Goal: Information Seeking & Learning: Compare options

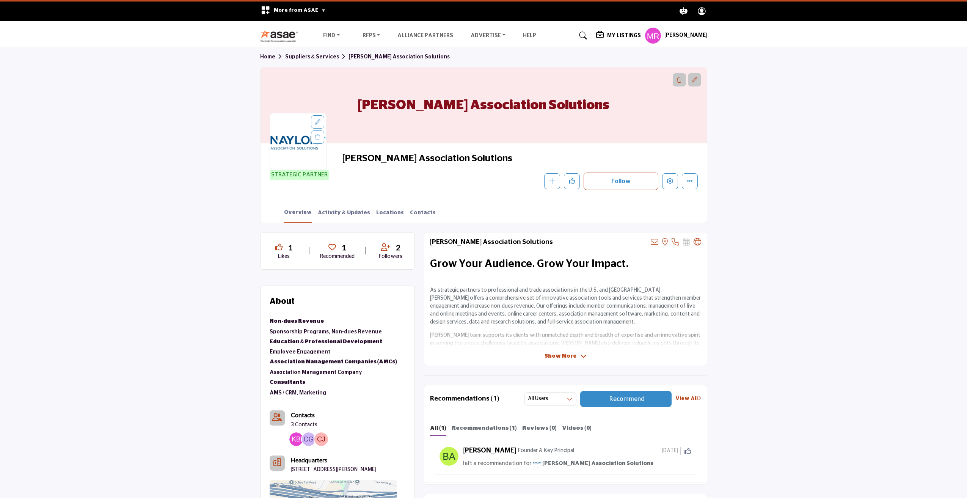
click at [576, 354] on span "Show More" at bounding box center [566, 356] width 42 height 8
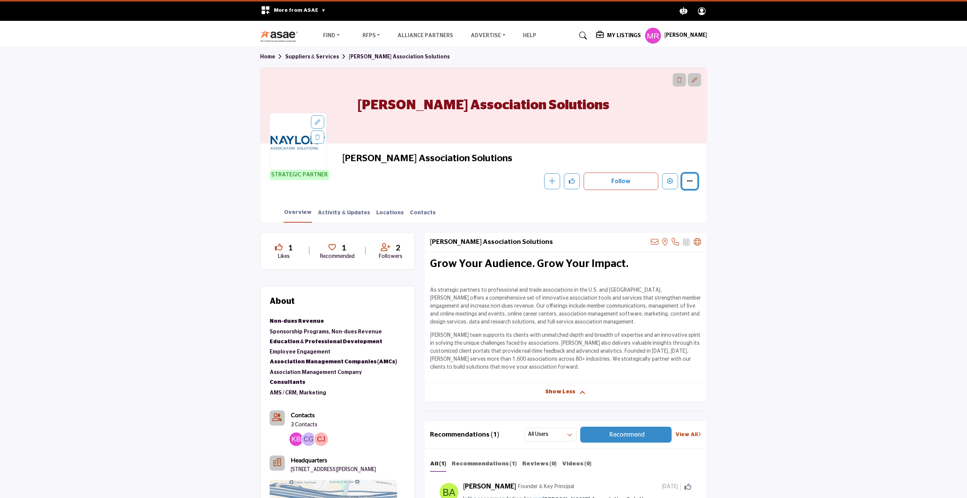
click at [690, 181] on icon "More details" at bounding box center [690, 181] width 6 height 6
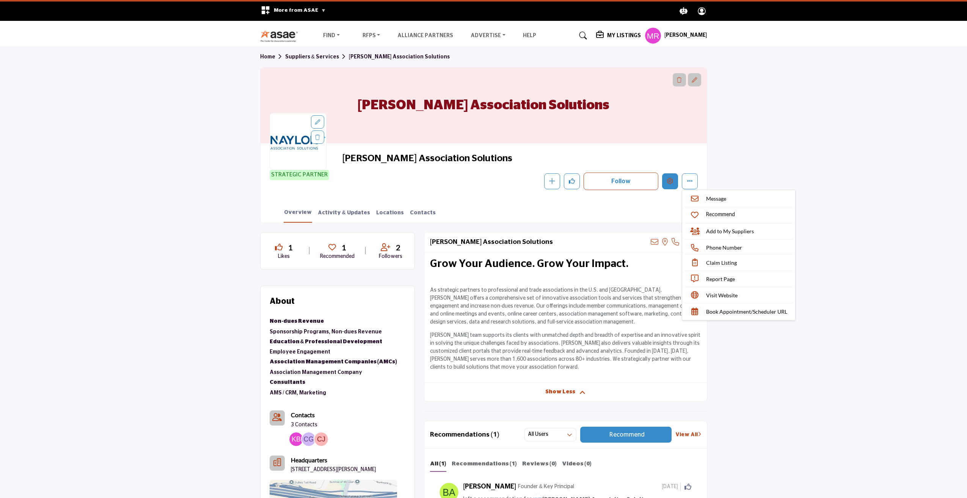
click at [669, 182] on icon "Edit company" at bounding box center [670, 181] width 6 height 6
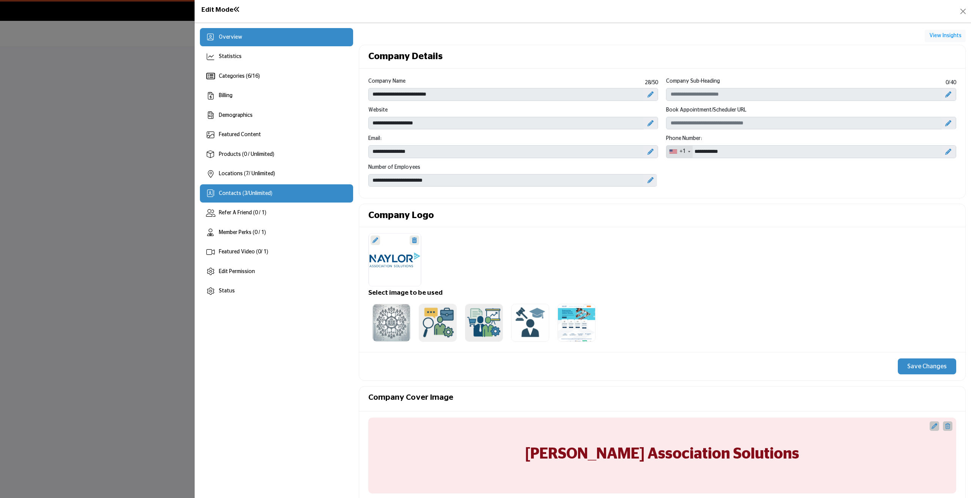
click at [275, 193] on div "Contacts ( 3 / Unlimited )" at bounding box center [276, 193] width 153 height 18
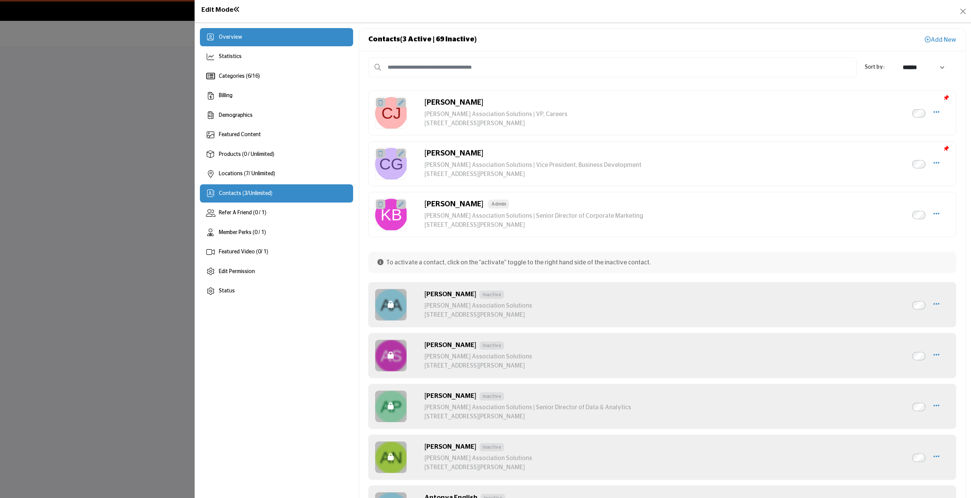
click at [234, 36] on span "Overview" at bounding box center [231, 37] width 24 height 5
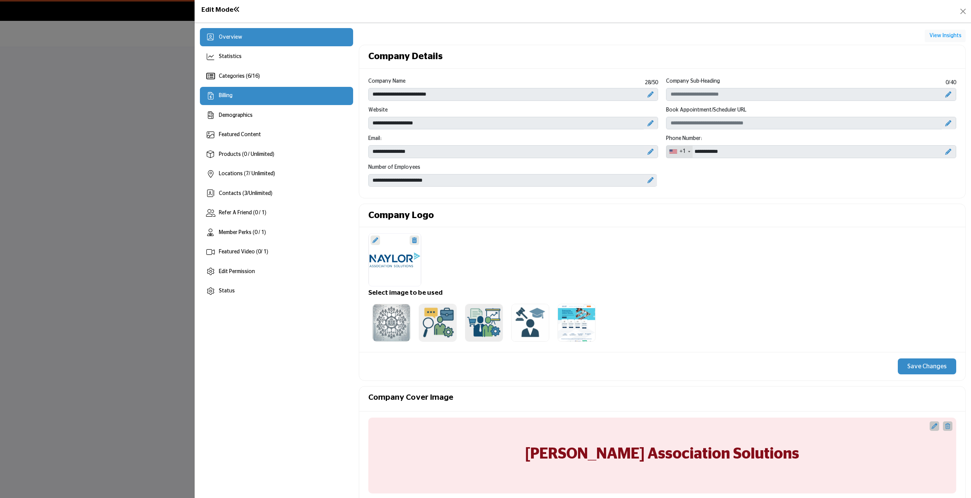
click at [227, 94] on span "Billing" at bounding box center [226, 95] width 14 height 5
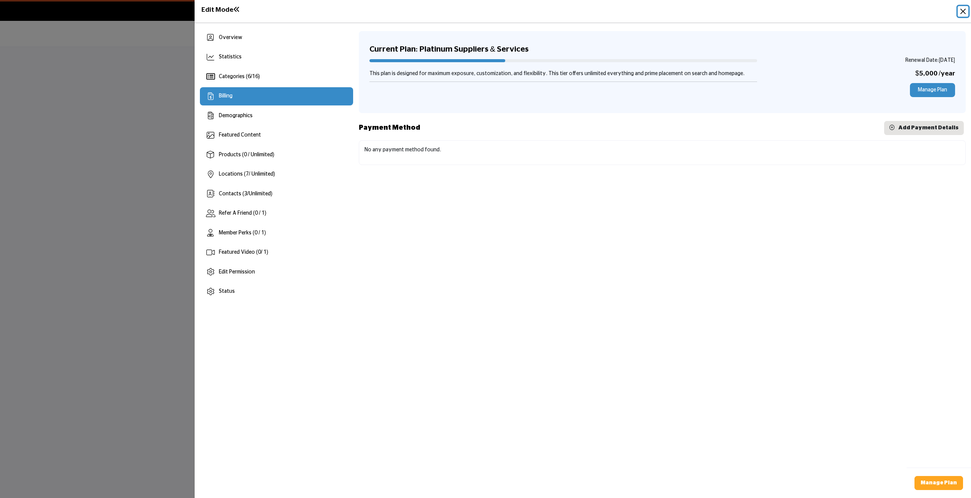
click at [963, 11] on button "Close" at bounding box center [963, 11] width 11 height 11
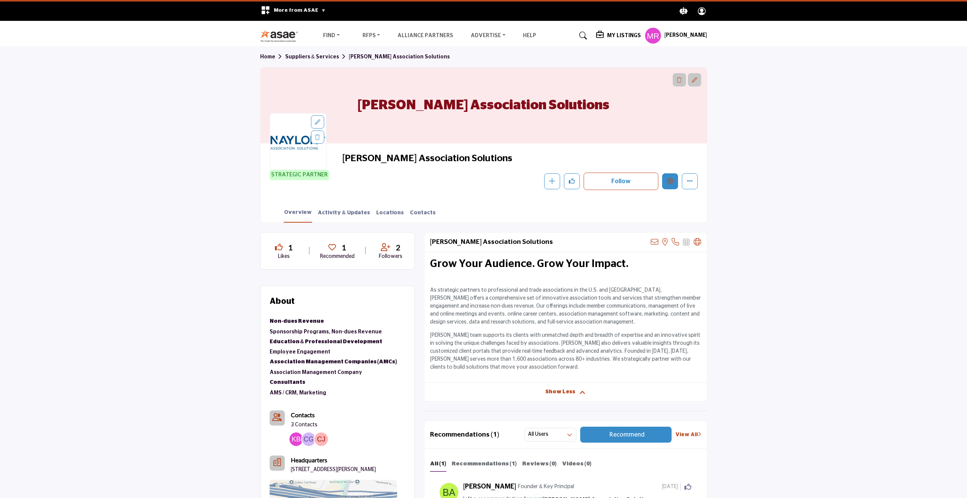
click at [671, 182] on icon "Edit company" at bounding box center [670, 181] width 6 height 6
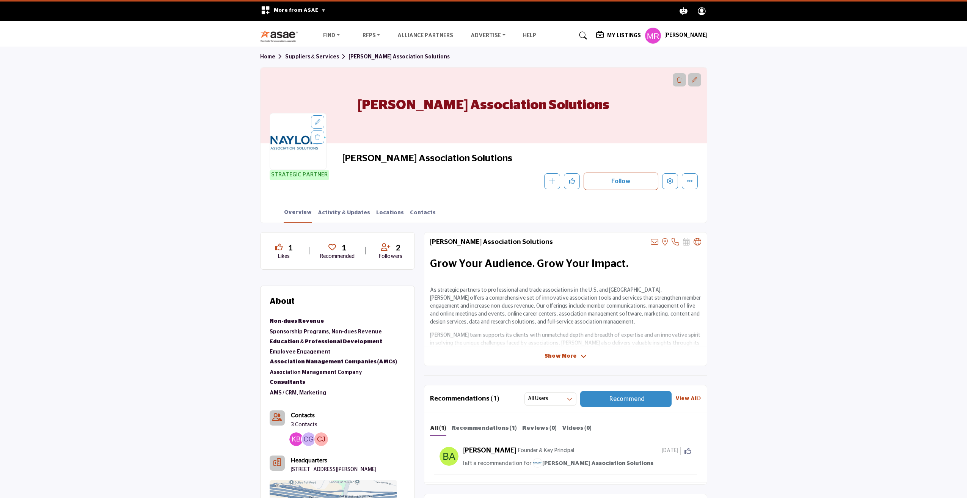
click at [270, 32] on img at bounding box center [281, 36] width 42 height 13
click at [688, 182] on icon "More details" at bounding box center [690, 181] width 6 height 6
click at [675, 182] on button "Edit company" at bounding box center [670, 181] width 16 height 16
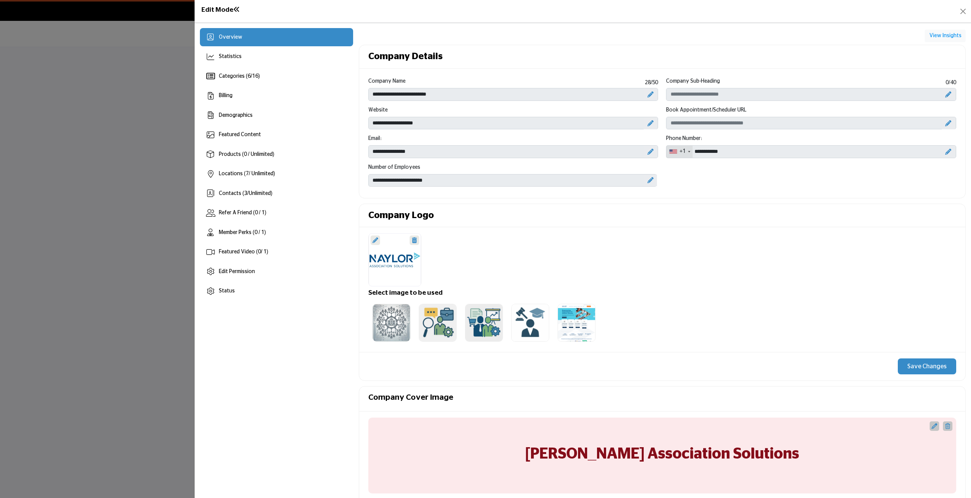
click at [772, 168] on div "**********" at bounding box center [662, 134] width 596 height 114
click at [235, 99] on div "Billing" at bounding box center [276, 96] width 153 height 18
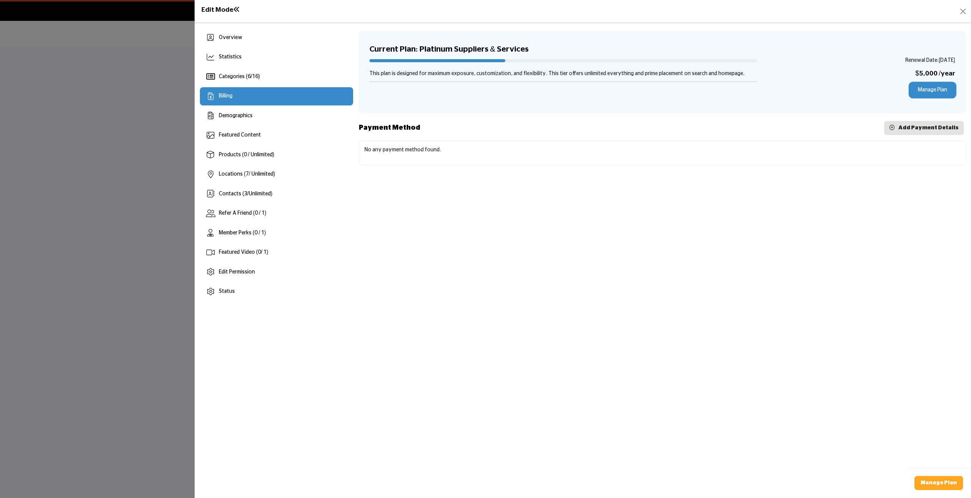
click at [934, 88] on link "Manage Plan" at bounding box center [932, 90] width 45 height 14
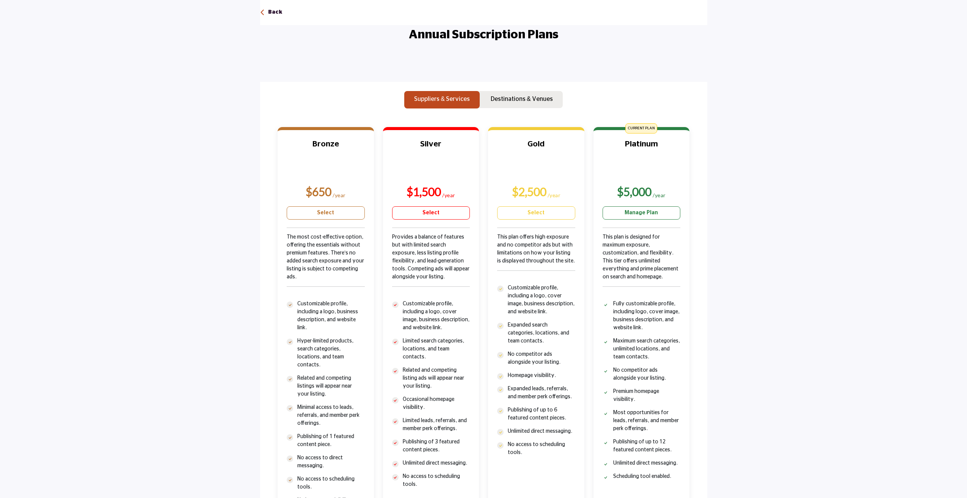
scroll to position [114, 0]
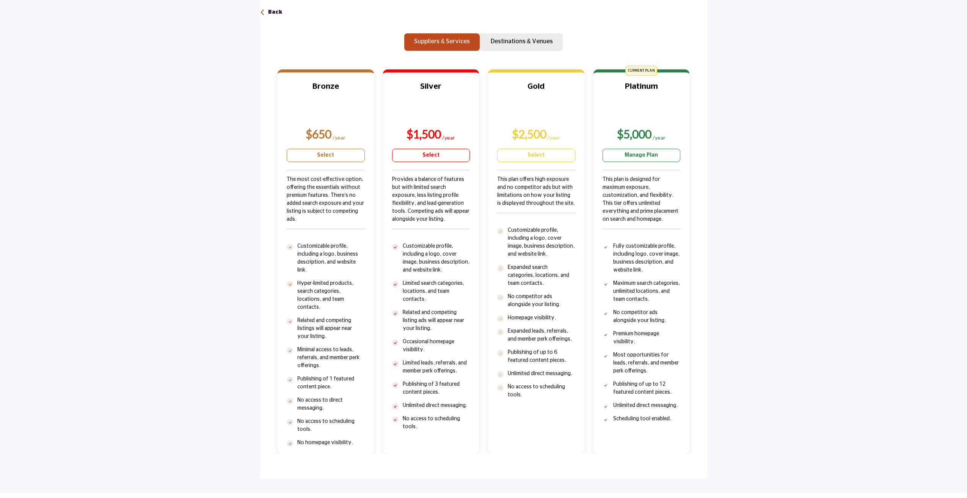
click at [513, 41] on p "Destinations & Venues" at bounding box center [522, 41] width 62 height 9
click at [449, 40] on p "Suppliers & Services" at bounding box center [442, 41] width 56 height 9
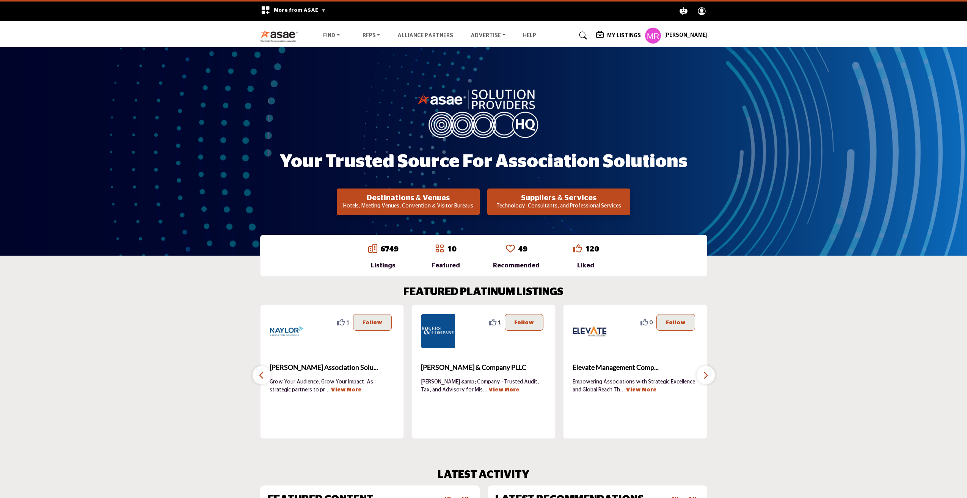
click at [262, 376] on icon "button" at bounding box center [262, 375] width 6 height 9
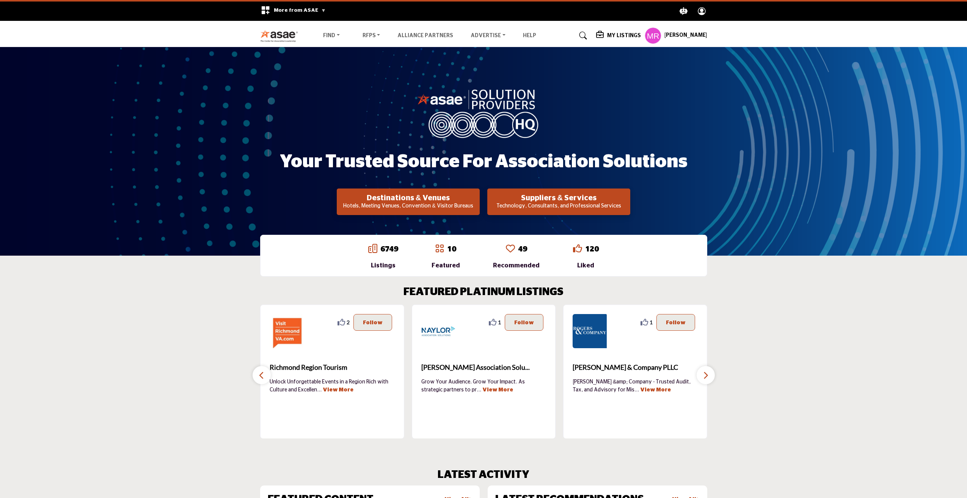
click at [262, 376] on icon "button" at bounding box center [262, 375] width 6 height 9
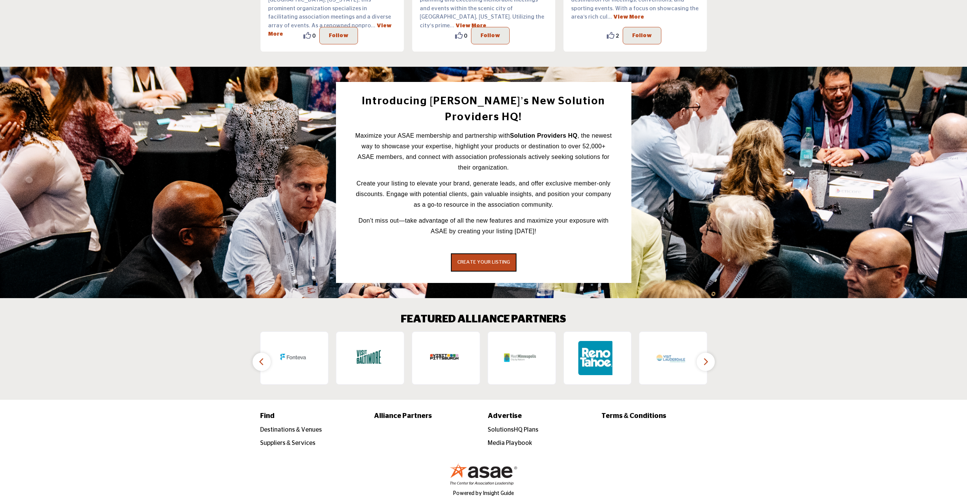
scroll to position [952, 0]
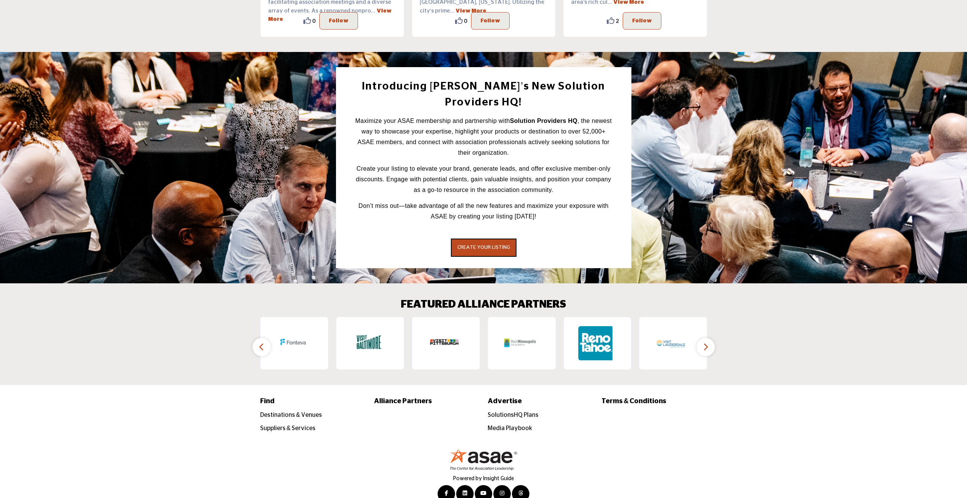
click at [261, 342] on icon "button" at bounding box center [262, 346] width 6 height 9
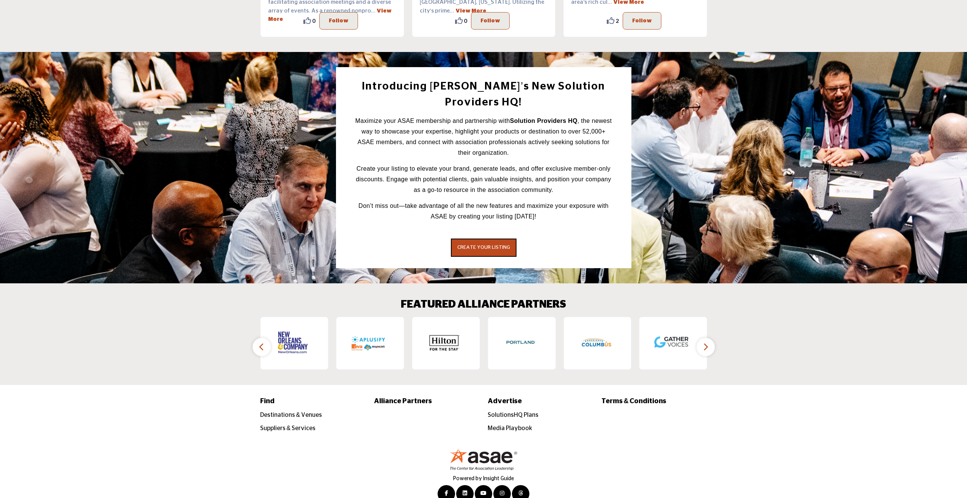
click at [261, 342] on icon "button" at bounding box center [262, 346] width 6 height 9
click at [709, 338] on button "button" at bounding box center [706, 347] width 18 height 18
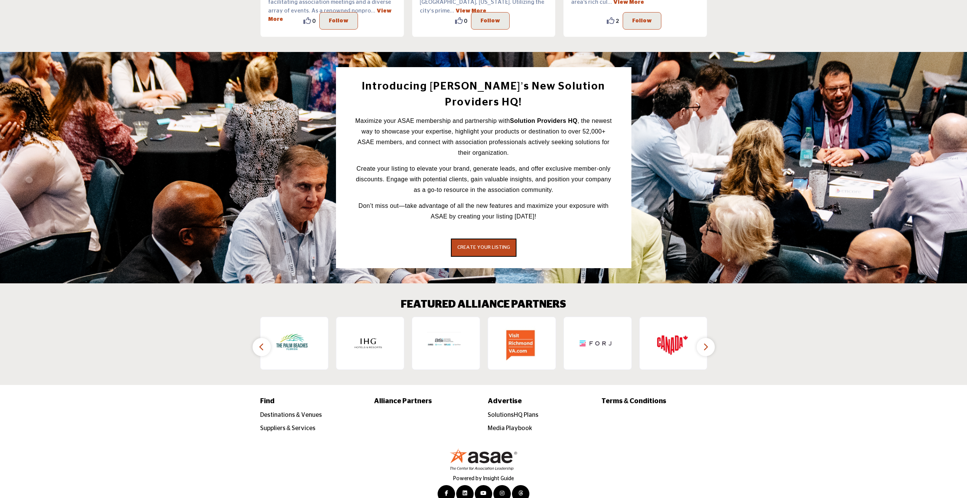
click at [709, 338] on button "button" at bounding box center [706, 347] width 18 height 18
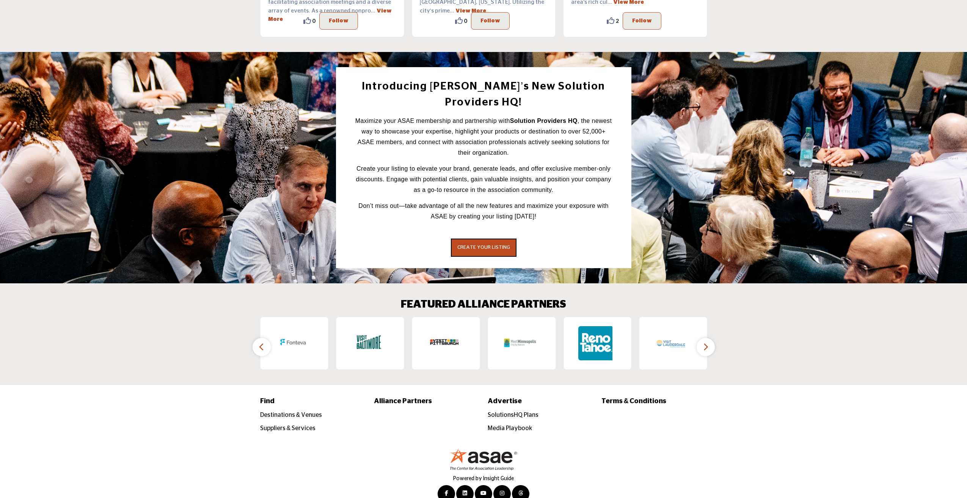
click at [709, 338] on button "button" at bounding box center [706, 347] width 18 height 18
click at [704, 342] on icon "button" at bounding box center [706, 346] width 6 height 9
click at [706, 342] on icon "button" at bounding box center [706, 346] width 6 height 9
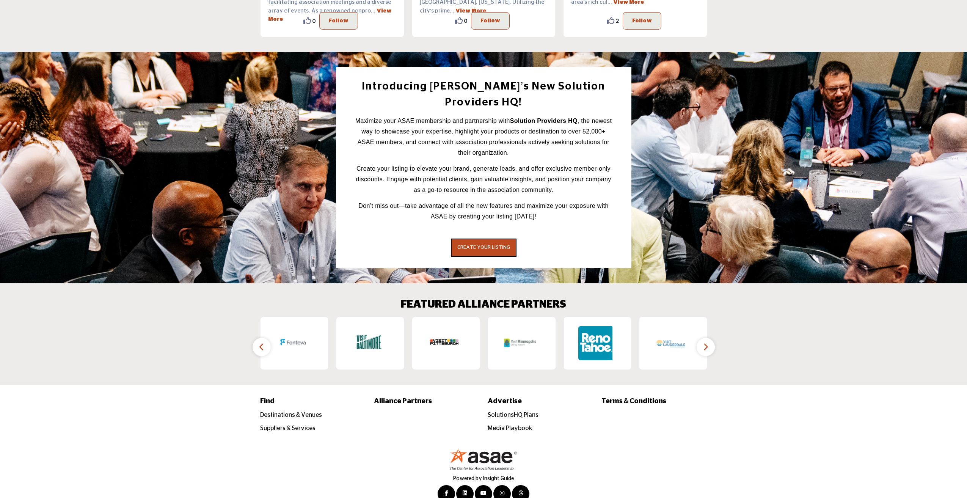
click at [706, 342] on icon "button" at bounding box center [706, 346] width 6 height 9
click at [263, 342] on icon "button" at bounding box center [262, 346] width 6 height 9
drag, startPoint x: 259, startPoint y: 338, endPoint x: 263, endPoint y: 398, distance: 60.5
click at [259, 338] on button "button" at bounding box center [262, 347] width 18 height 18
click at [255, 338] on button "button" at bounding box center [262, 347] width 18 height 18
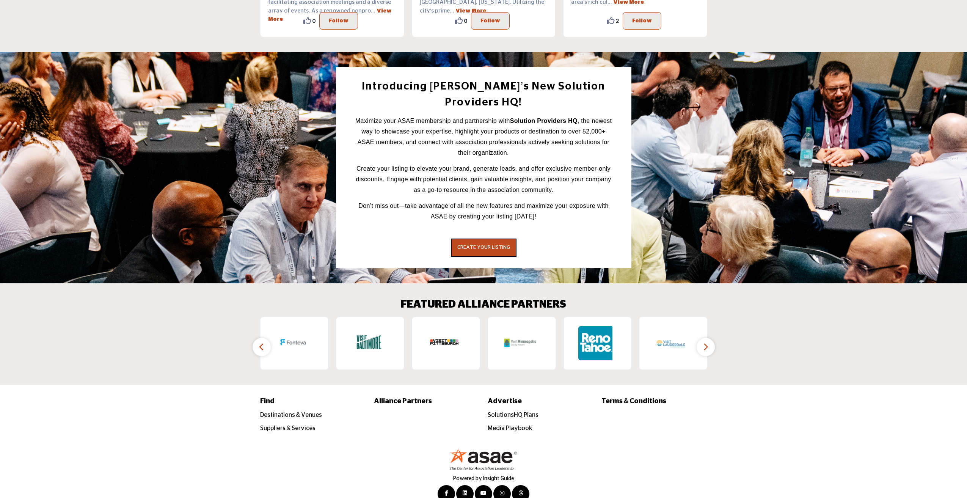
click at [255, 338] on button "button" at bounding box center [262, 347] width 18 height 18
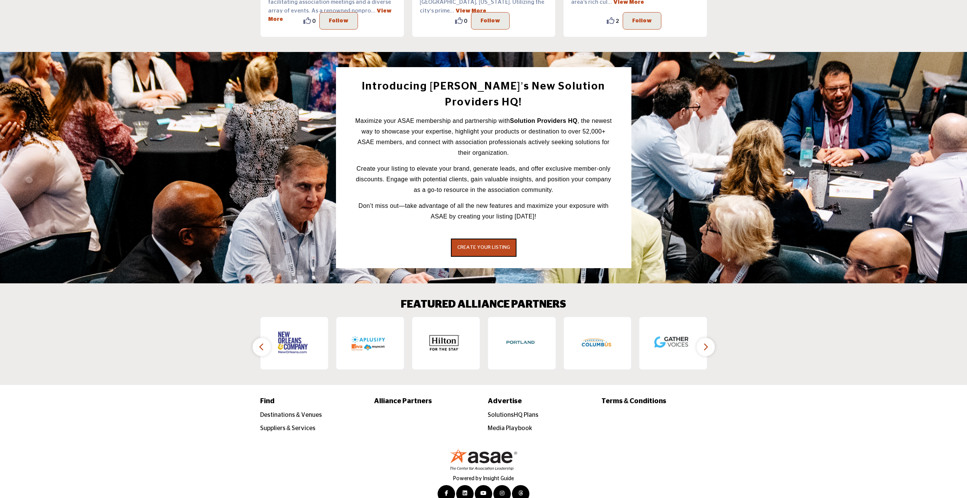
click at [258, 338] on button "button" at bounding box center [262, 347] width 18 height 18
click at [259, 342] on icon "button" at bounding box center [262, 346] width 6 height 9
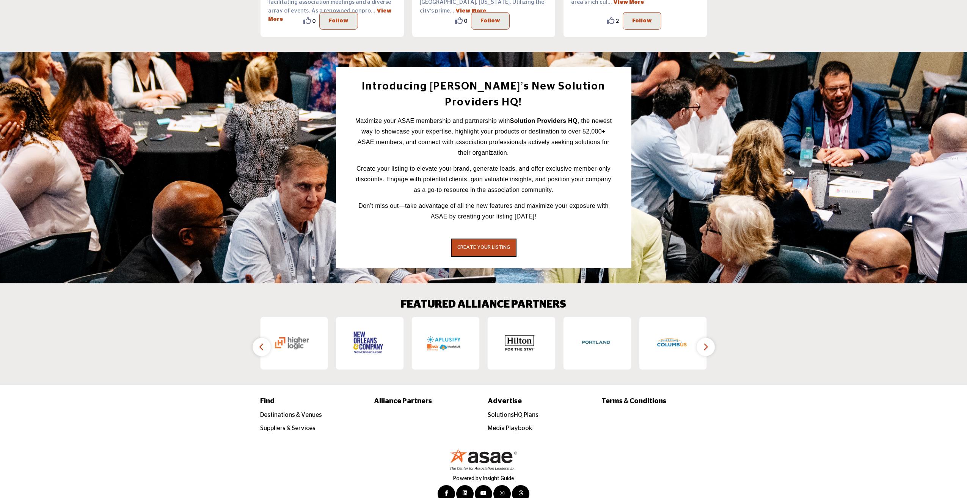
click at [259, 342] on icon "button" at bounding box center [262, 346] width 6 height 9
click at [707, 342] on icon "button" at bounding box center [706, 346] width 6 height 9
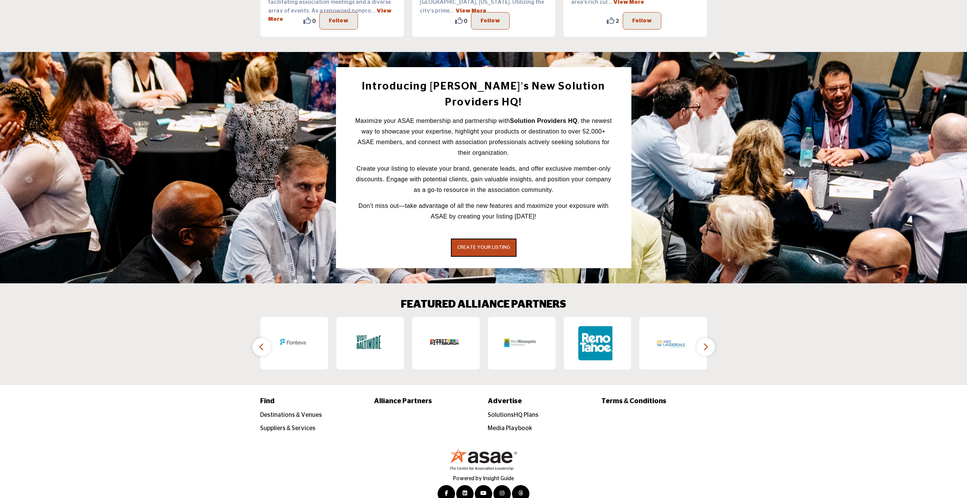
click at [707, 342] on icon "button" at bounding box center [706, 346] width 6 height 9
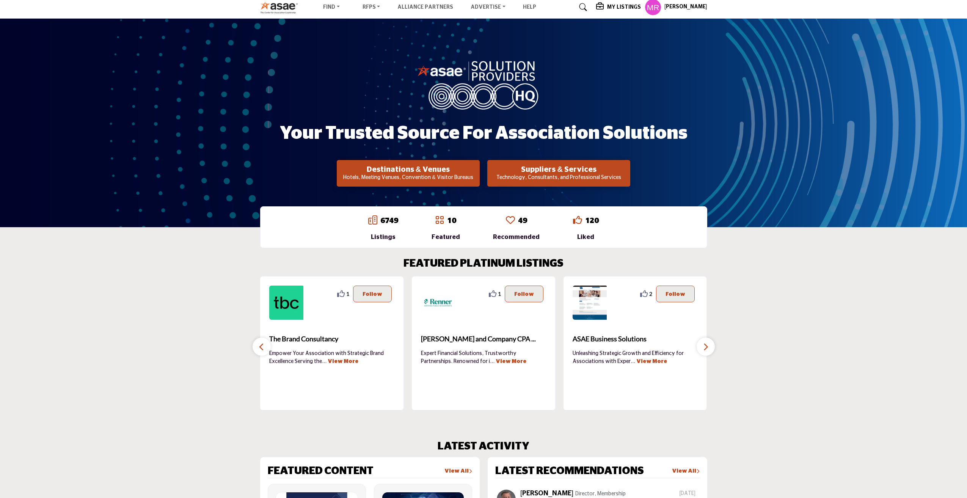
scroll to position [0, 0]
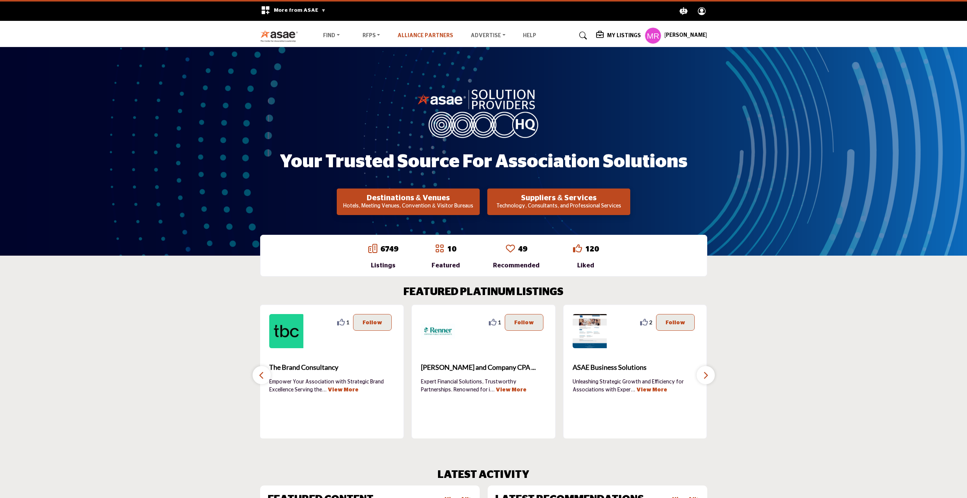
click at [435, 34] on link "Alliance Partners" at bounding box center [426, 35] width 56 height 5
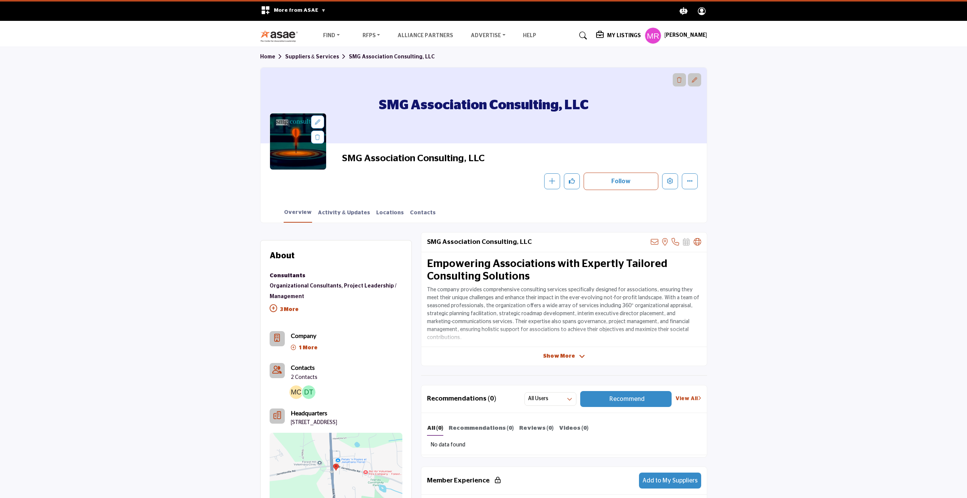
drag, startPoint x: 487, startPoint y: 159, endPoint x: 344, endPoint y: 159, distance: 142.7
click at [344, 159] on span "SMG Association Consulting, LLC" at bounding box center [427, 159] width 171 height 13
copy span "SMG Association Consulting, LLC"
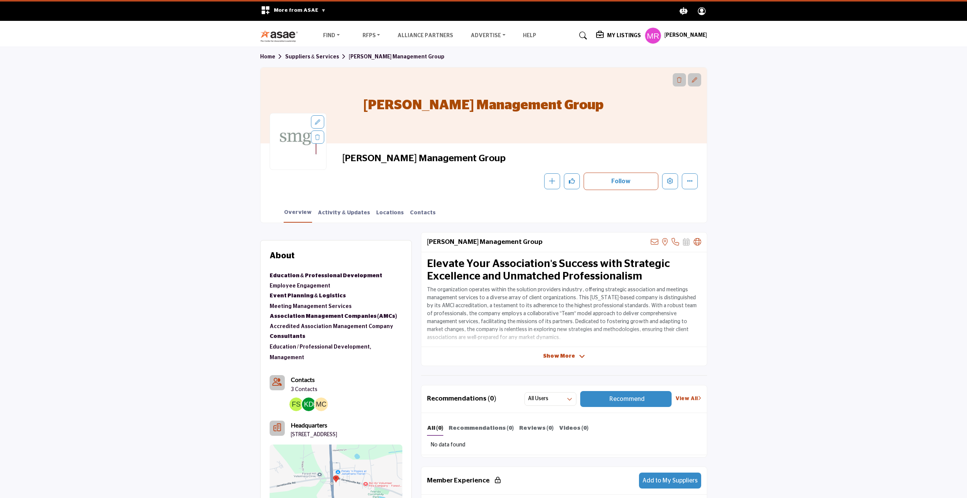
drag, startPoint x: 592, startPoint y: 109, endPoint x: 381, endPoint y: 109, distance: 211.3
click at [381, 109] on div "[PERSON_NAME] Management Group" at bounding box center [484, 106] width 447 height 76
copy h1 "[PERSON_NAME] Management Group"
